Goal: Task Accomplishment & Management: Manage account settings

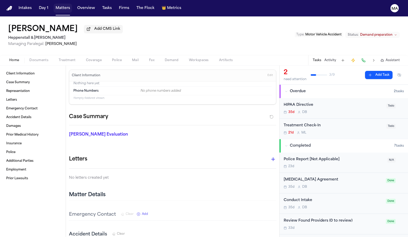
click at [54, 6] on button "Matters" at bounding box center [63, 8] width 19 height 9
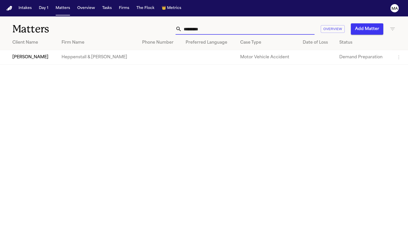
drag, startPoint x: 277, startPoint y: 20, endPoint x: 206, endPoint y: 13, distance: 71.9
click at [206, 16] on div "Matters ********* Overview Add Matter" at bounding box center [204, 25] width 408 height 19
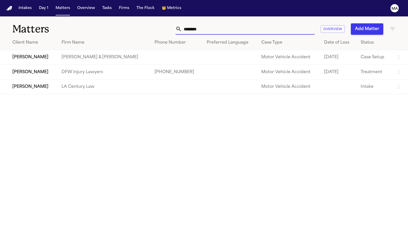
type input "*******"
click at [36, 65] on td "[PERSON_NAME]" at bounding box center [28, 72] width 57 height 15
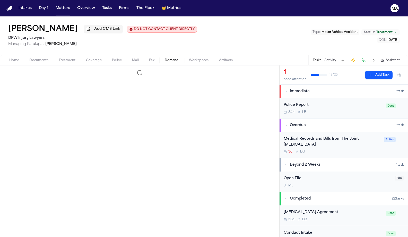
click at [165, 58] on span "Demand" at bounding box center [172, 60] width 14 height 4
select select "**********"
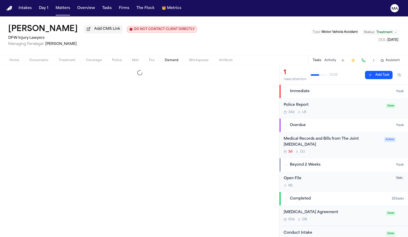
select select "**********"
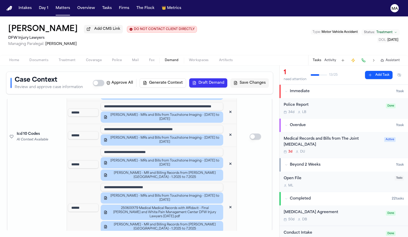
scroll to position [926, 0]
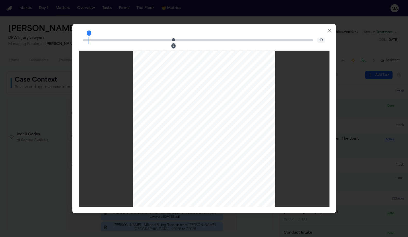
click at [175, 43] on div "8" at bounding box center [173, 45] width 4 height 5
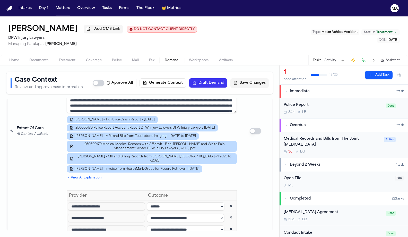
scroll to position [1214, 0]
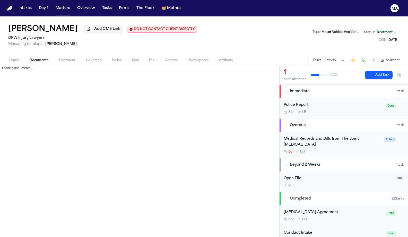
click at [29, 58] on span "Documents" at bounding box center [38, 60] width 19 height 4
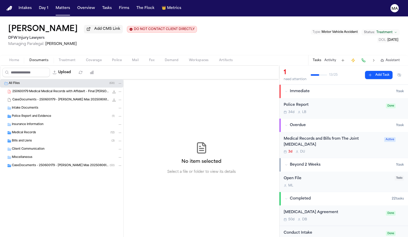
click at [29, 139] on div "Bills and Liens ( 3 )" at bounding box center [67, 141] width 110 height 5
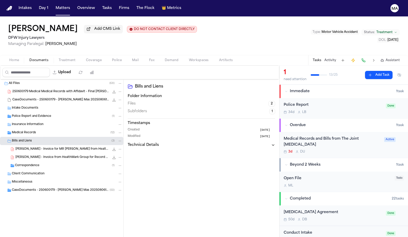
click at [34, 164] on div "Correspondence ( 1 )" at bounding box center [68, 166] width 107 height 5
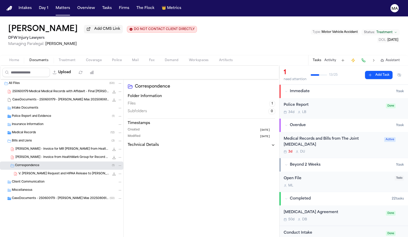
click at [31, 197] on span "CaseDocuments - 250600179 - [PERSON_NAME] Mas 20250806195037 (unzipped)" at bounding box center [61, 199] width 98 height 4
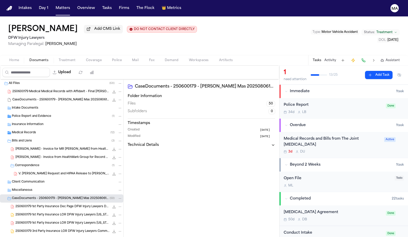
click at [35, 129] on div "Medical Records ( 12 )" at bounding box center [61, 133] width 123 height 8
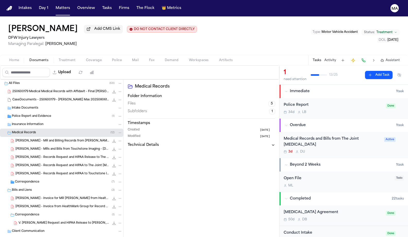
click at [37, 180] on div "Correspondence ( 7 )" at bounding box center [68, 182] width 107 height 5
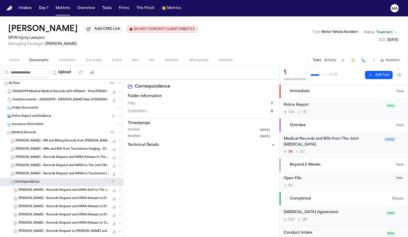
click at [37, 139] on span "[PERSON_NAME] - MR and Billing Records from [PERSON_NAME][GEOGRAPHIC_DATA] - 1.…" at bounding box center [62, 141] width 94 height 4
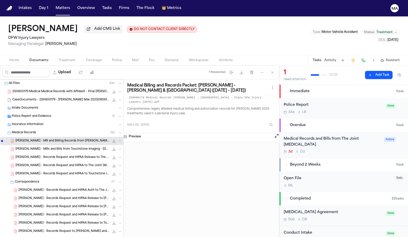
click at [37, 147] on span "[PERSON_NAME] - MRs and Bills from Touchstone Imaging - [DATE] to [DATE]" at bounding box center [62, 149] width 94 height 4
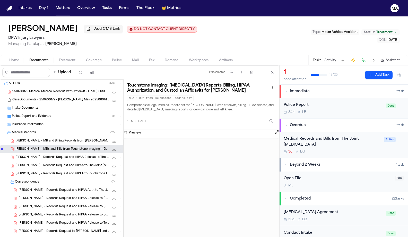
click at [327, 136] on div "Medical Records and Bills from The Joint [MEDICAL_DATA]" at bounding box center [332, 142] width 97 height 12
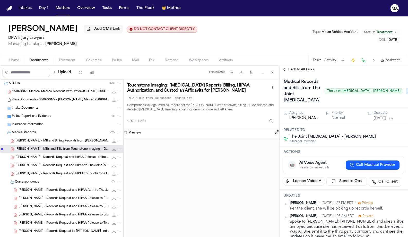
click at [290, 68] on span "Back to All Tasks" at bounding box center [301, 70] width 26 height 4
